Goal: Check status: Check status

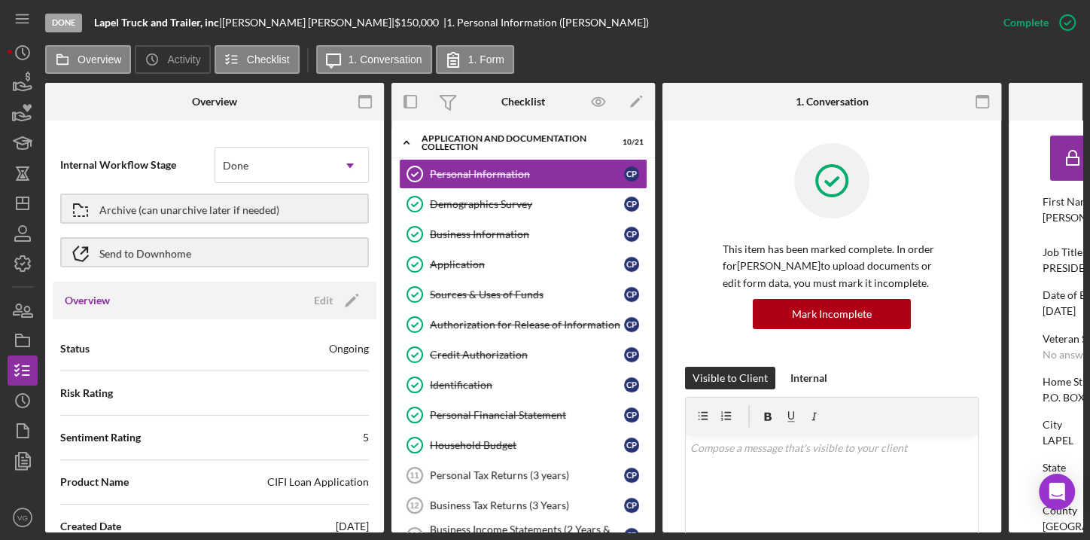
scroll to position [273, 0]
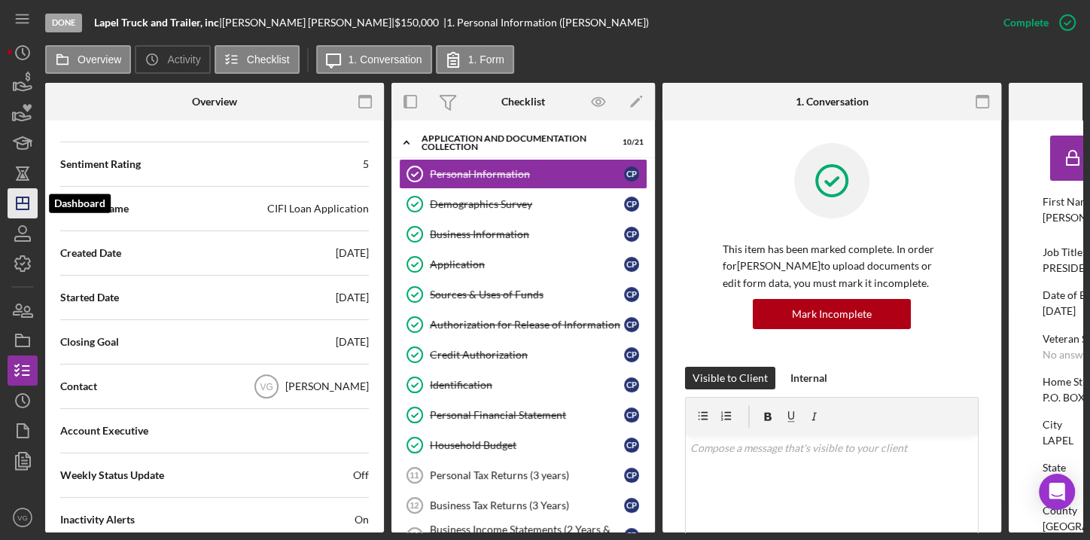
click at [17, 201] on polygon "button" at bounding box center [23, 203] width 12 height 12
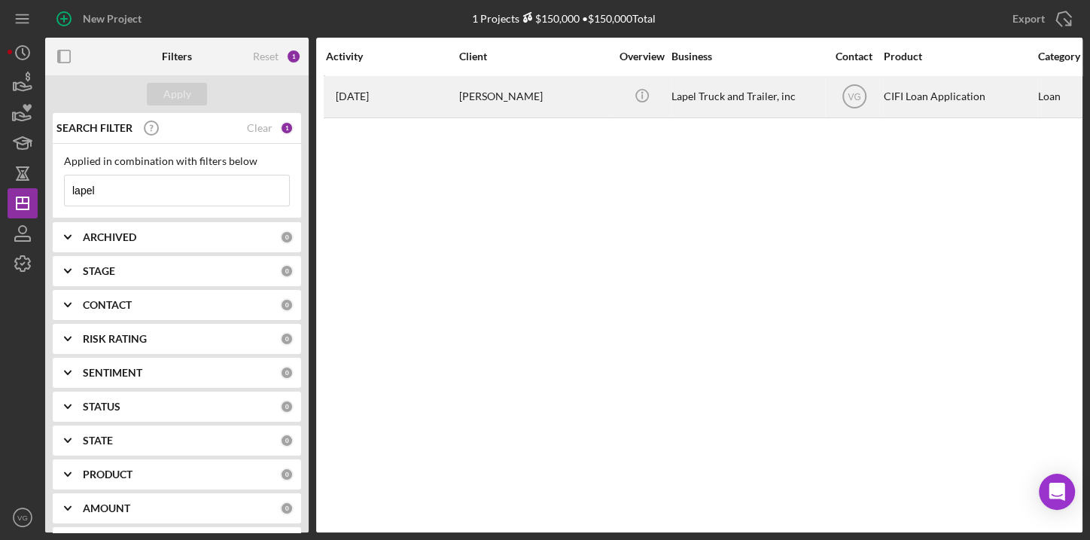
click at [501, 98] on div "[PERSON_NAME]" at bounding box center [534, 97] width 151 height 40
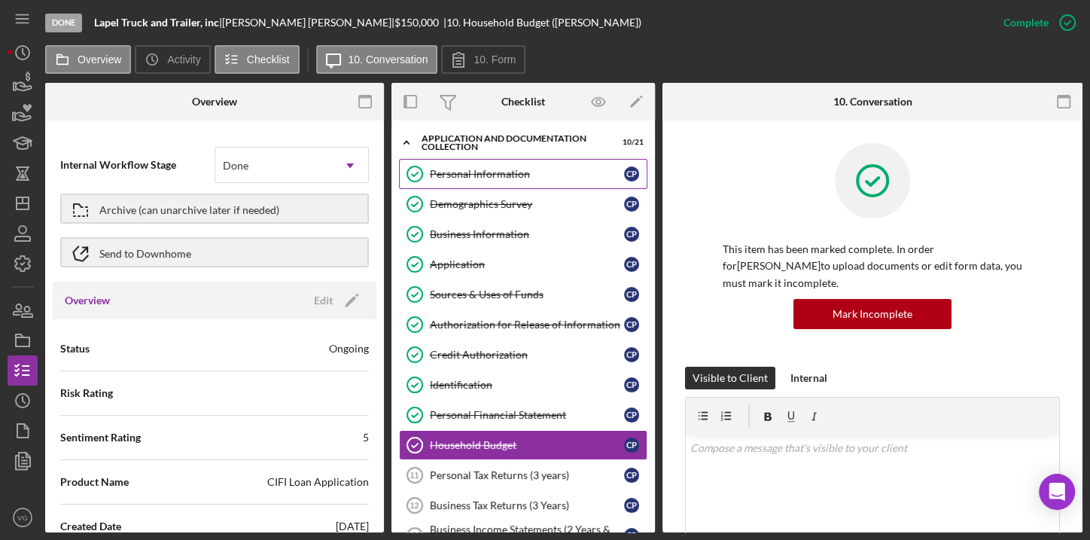
click at [463, 173] on div "Personal Information" at bounding box center [527, 174] width 194 height 12
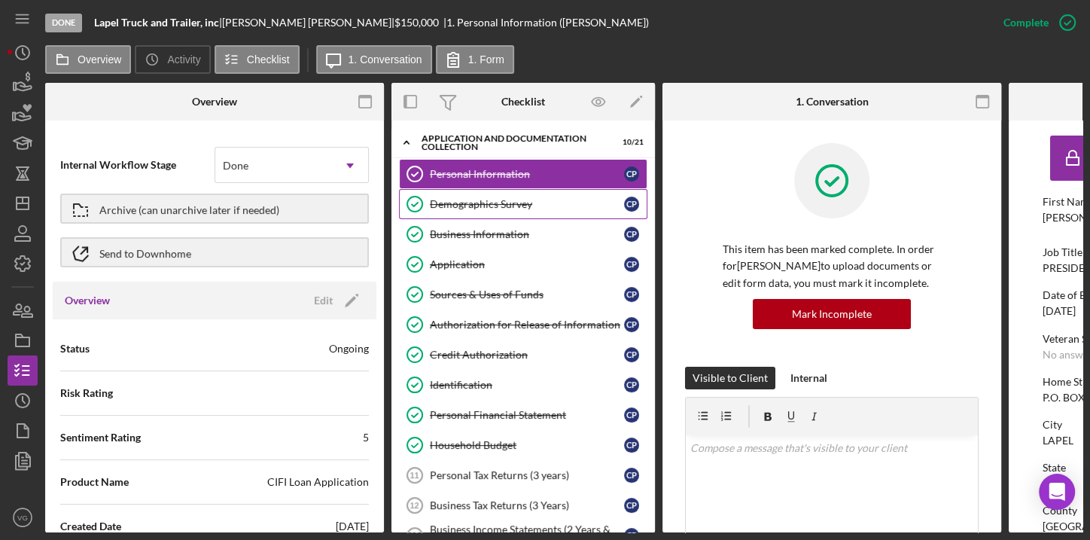
click at [473, 208] on div "Demographics Survey" at bounding box center [527, 204] width 194 height 12
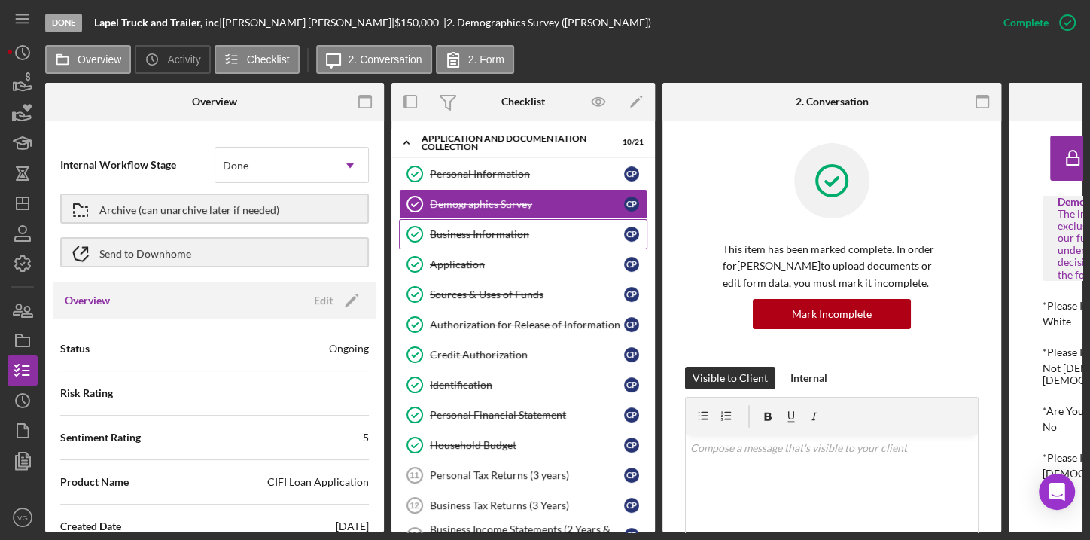
click at [478, 237] on div "Business Information" at bounding box center [527, 234] width 194 height 12
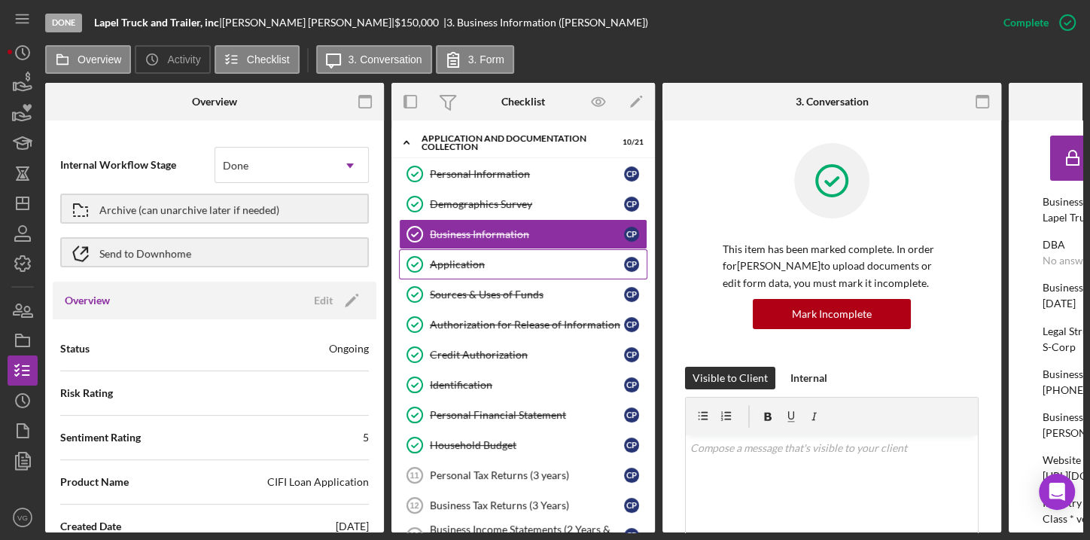
click at [473, 263] on div "Application" at bounding box center [527, 264] width 194 height 12
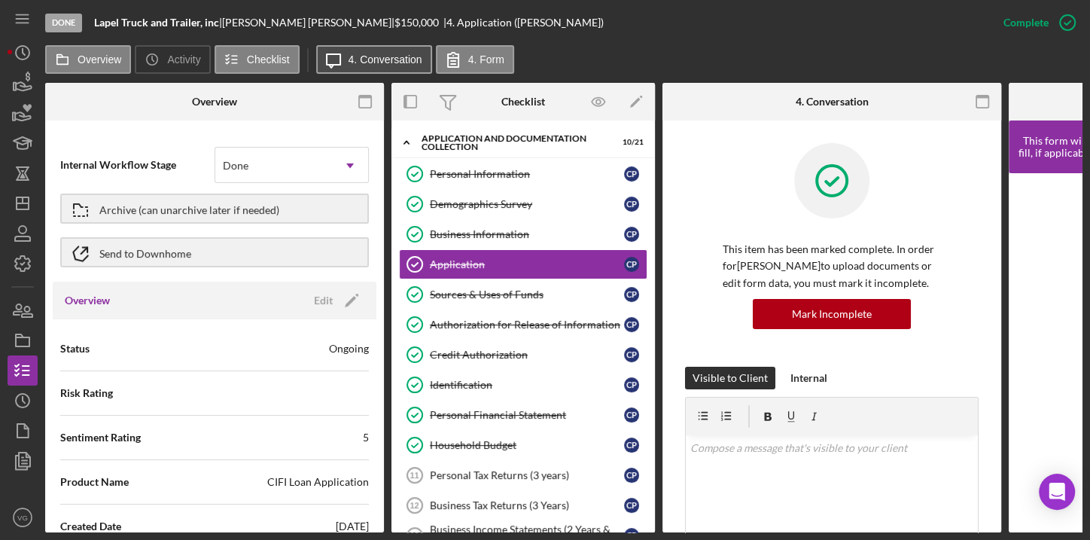
click at [373, 59] on label "4. Conversation" at bounding box center [385, 59] width 74 height 12
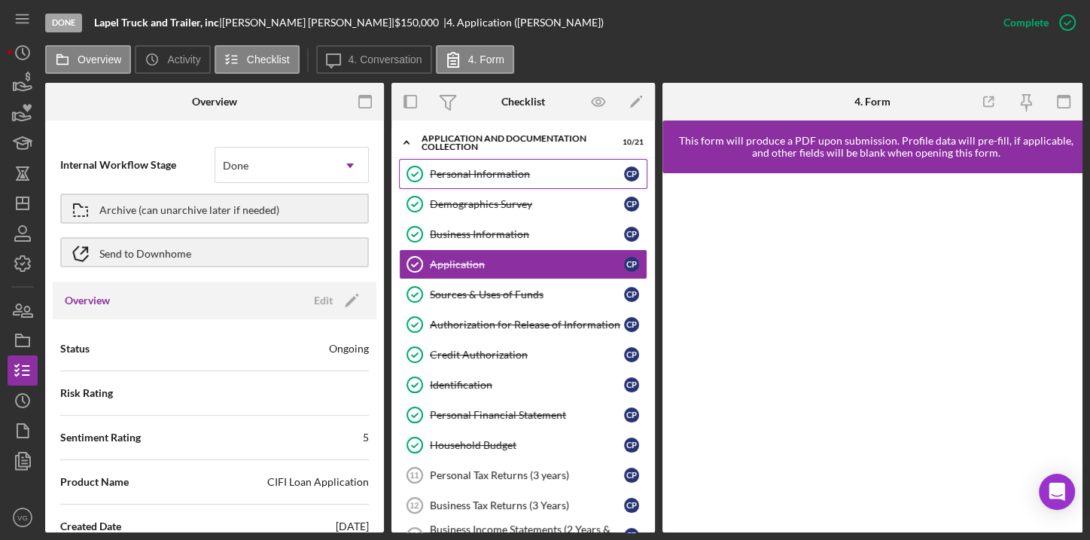
click at [464, 172] on div "Personal Information" at bounding box center [527, 174] width 194 height 12
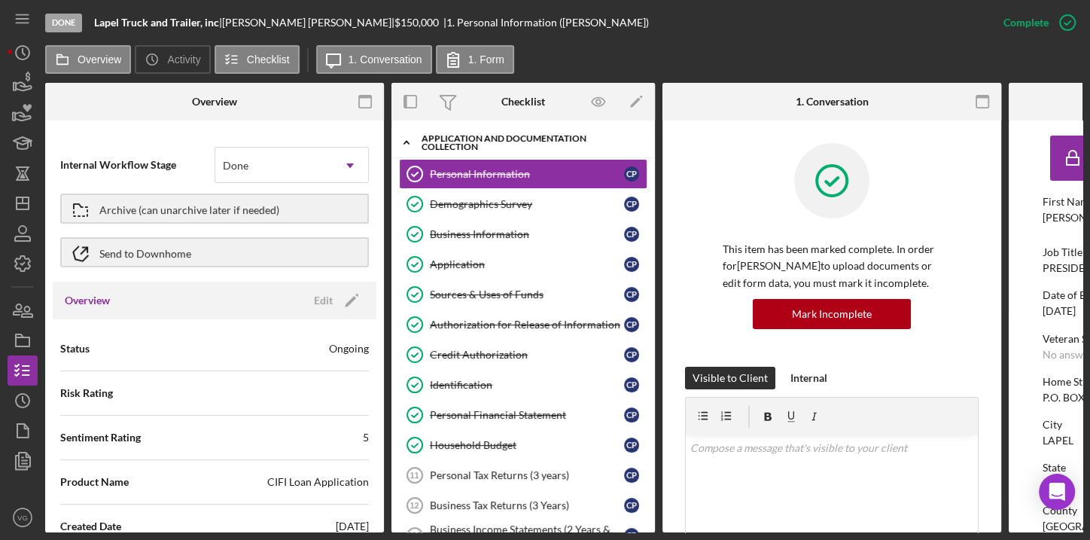
click at [461, 151] on div "Application and Documentation Collection" at bounding box center [528, 142] width 215 height 17
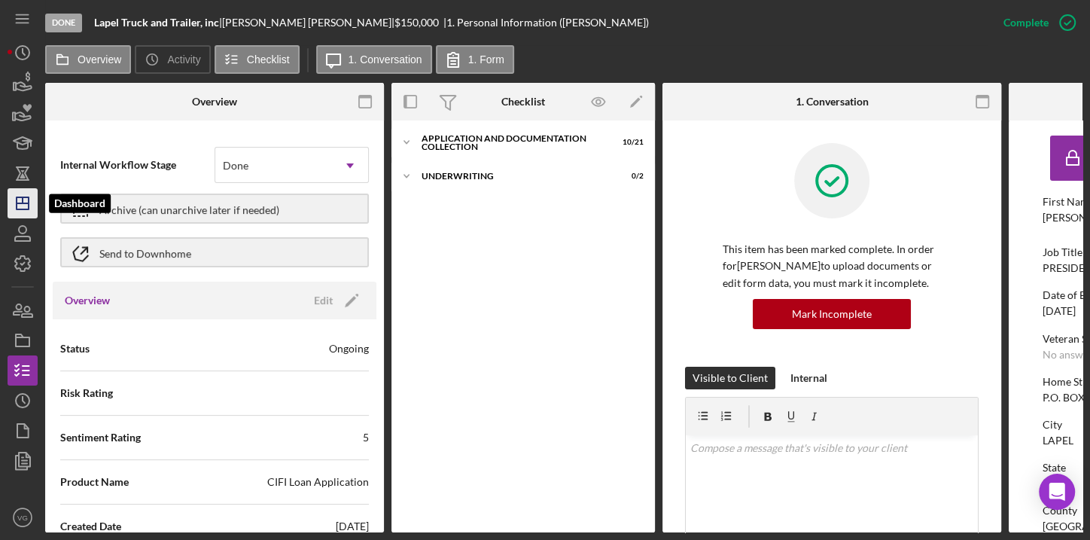
click at [19, 208] on polygon "button" at bounding box center [23, 203] width 12 height 12
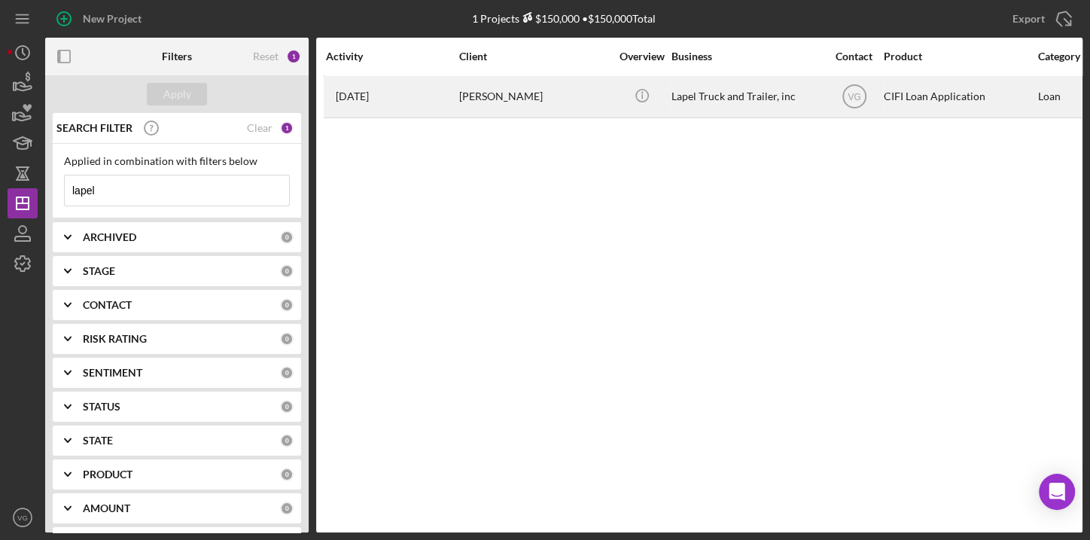
click at [729, 99] on div "Lapel Truck and Trailer, inc" at bounding box center [746, 97] width 151 height 40
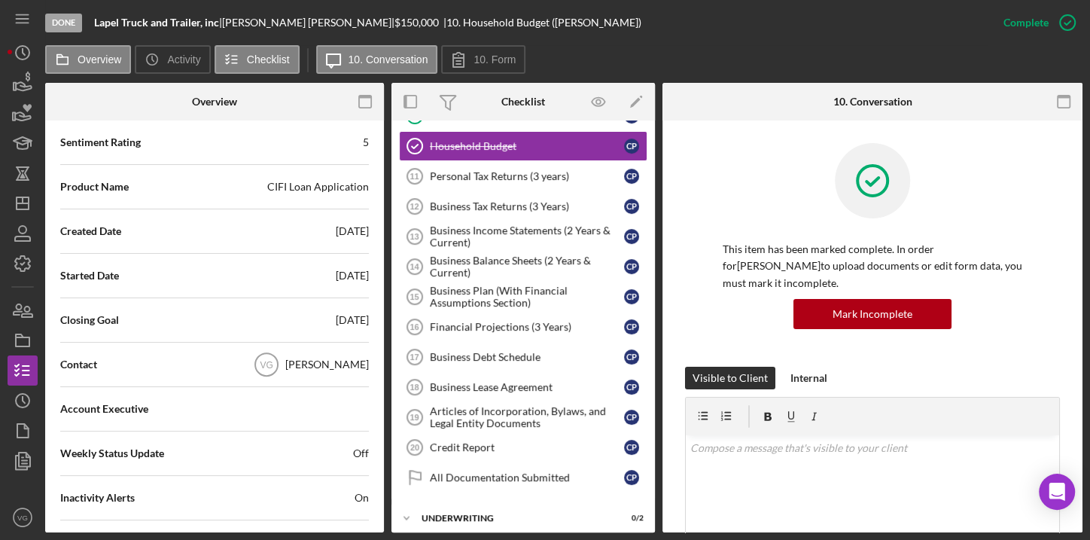
scroll to position [273, 0]
